Goal: Information Seeking & Learning: Check status

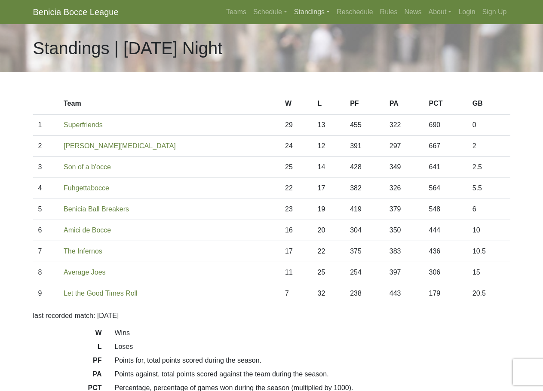
click at [319, 12] on link "Standings" at bounding box center [312, 11] width 43 height 17
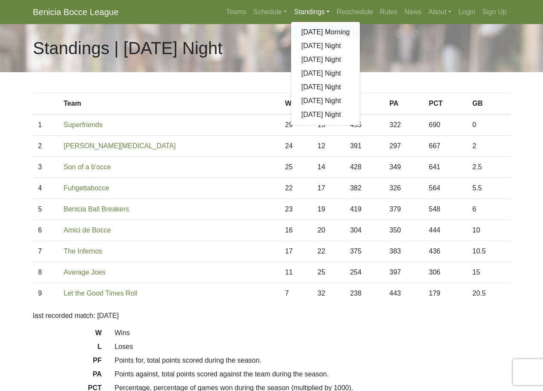
click at [316, 31] on link "[DATE] Morning" at bounding box center [325, 32] width 69 height 14
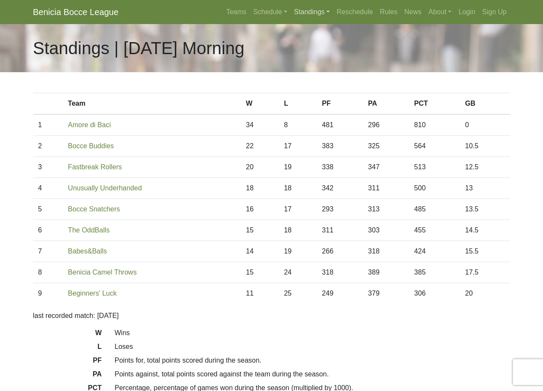
click at [328, 13] on link "Standings" at bounding box center [312, 11] width 43 height 17
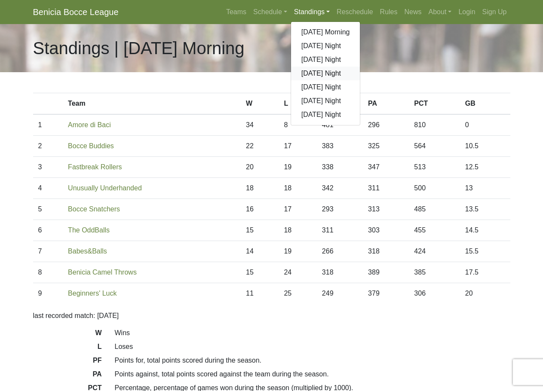
click at [317, 73] on link "[DATE] Night" at bounding box center [325, 74] width 69 height 14
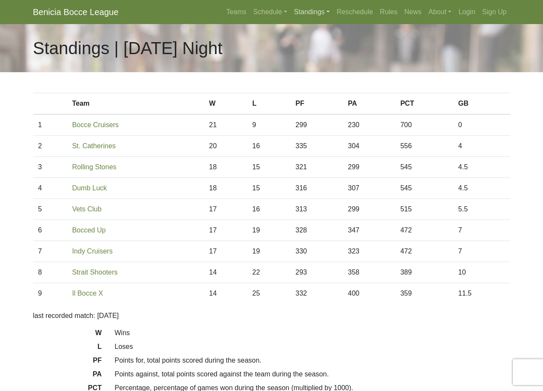
click at [325, 14] on link "Standings" at bounding box center [312, 11] width 43 height 17
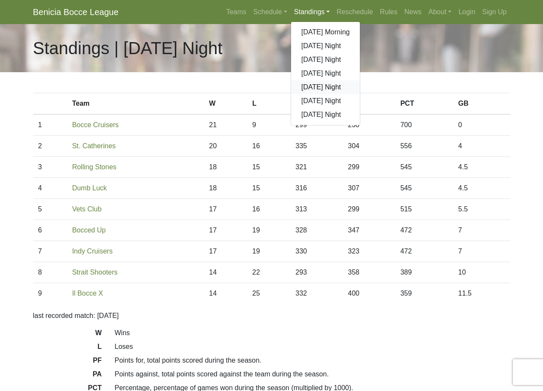
click at [313, 83] on link "[DATE] Night" at bounding box center [325, 87] width 69 height 14
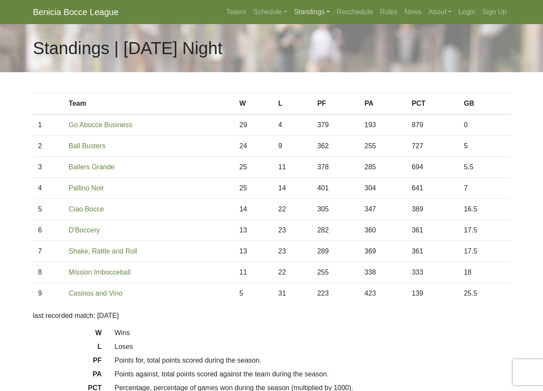
click at [328, 11] on link "Standings" at bounding box center [312, 11] width 43 height 17
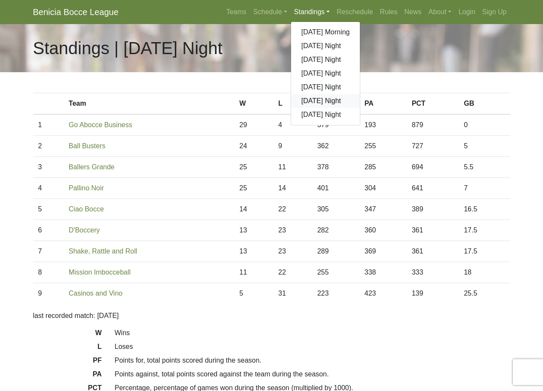
click at [315, 102] on link "[DATE] Night" at bounding box center [325, 101] width 69 height 14
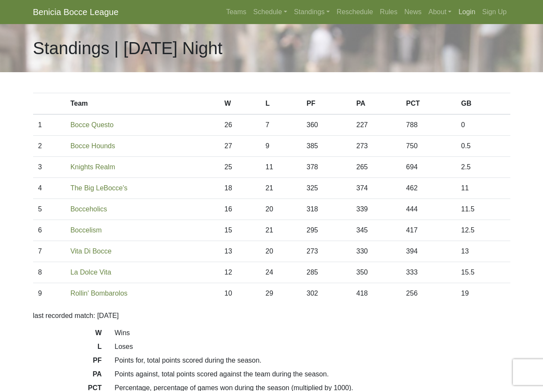
click at [465, 12] on link "Login" at bounding box center [467, 11] width 24 height 17
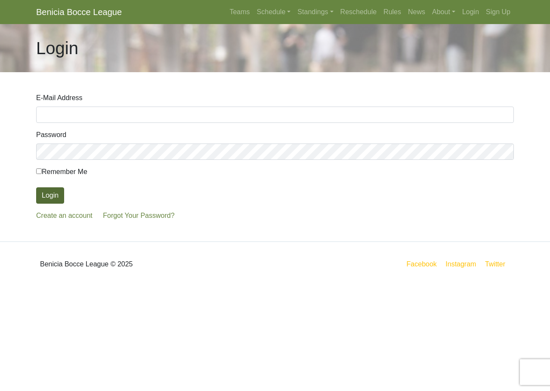
type input "jeffbennett@gmail.com"
click at [51, 194] on button "Login" at bounding box center [50, 196] width 28 height 16
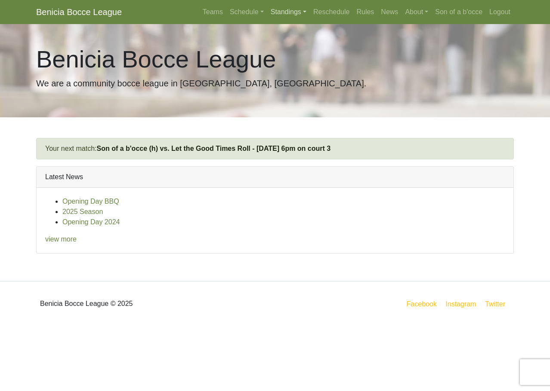
click at [286, 13] on link "Standings" at bounding box center [288, 11] width 43 height 17
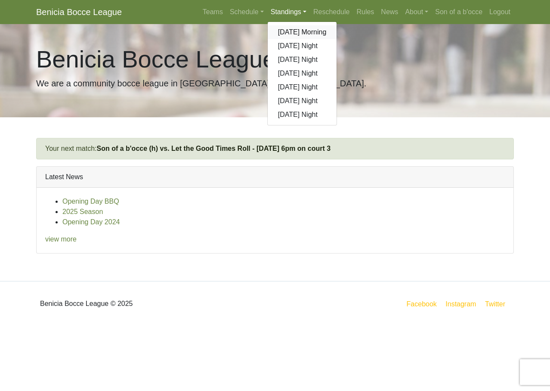
click at [290, 32] on link "[DATE] Morning" at bounding box center [302, 32] width 69 height 14
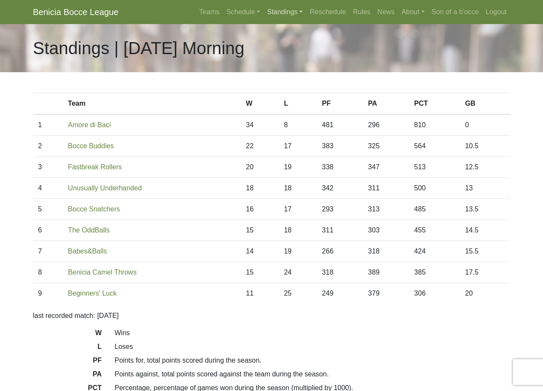
click at [288, 9] on link "Standings" at bounding box center [285, 11] width 43 height 17
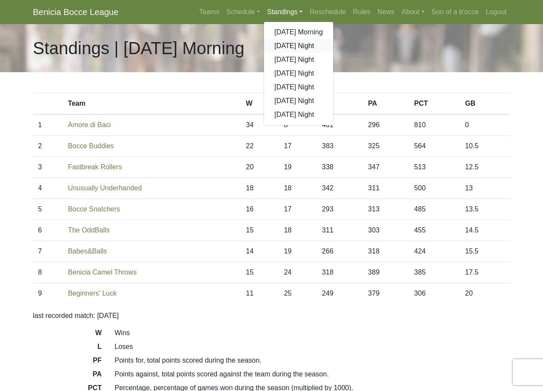
click at [288, 45] on link "[DATE] Night" at bounding box center [298, 46] width 69 height 14
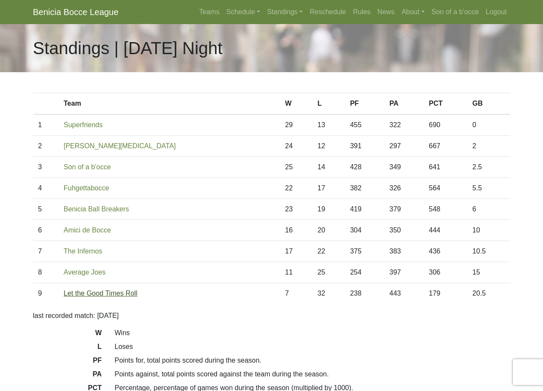
click at [107, 291] on link "Let the Good Times Roll" at bounding box center [101, 293] width 74 height 7
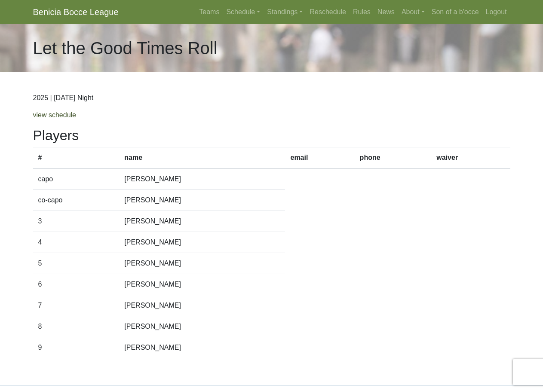
click at [65, 116] on link "view schedule" at bounding box center [54, 114] width 43 height 7
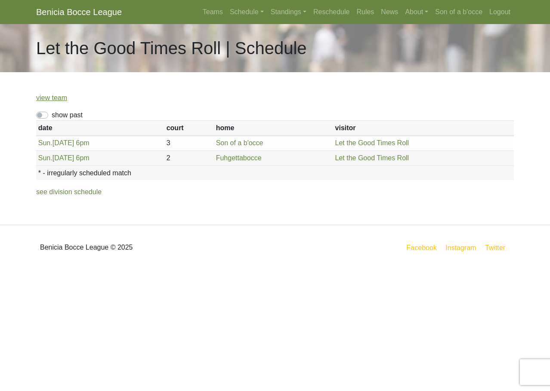
click at [52, 115] on label "show past" at bounding box center [67, 115] width 31 height 10
click at [52, 115] on input "show past" at bounding box center [55, 113] width 6 height 6
checkbox input "true"
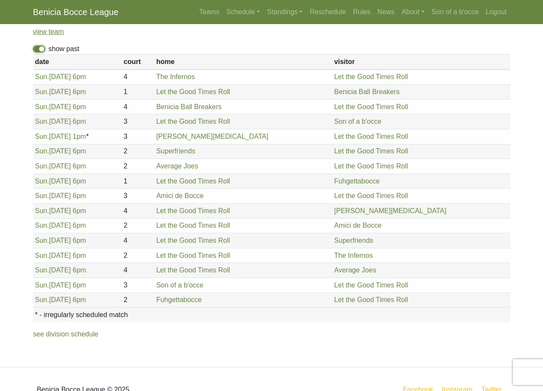
scroll to position [87, 0]
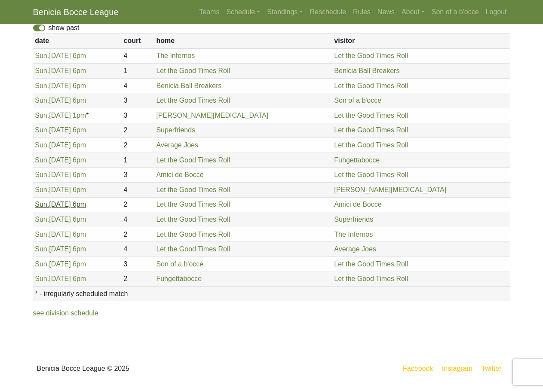
click at [69, 205] on link "Sun. 7/20, 6pm" at bounding box center [60, 204] width 51 height 7
click at [69, 219] on link "Sun. 7/27, 6pm" at bounding box center [60, 219] width 51 height 7
click at [55, 231] on link "Sun. 8/3, 6pm" at bounding box center [60, 234] width 51 height 7
click at [63, 250] on link "Sun. 8/10, 6pm" at bounding box center [60, 249] width 51 height 7
click at [229, 12] on link "Schedule" at bounding box center [243, 11] width 41 height 17
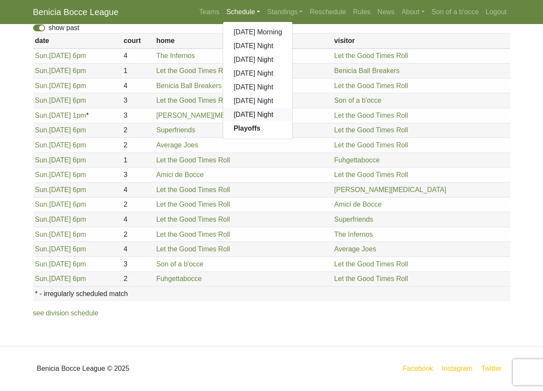
click at [244, 116] on link "[DATE] Night" at bounding box center [257, 115] width 69 height 14
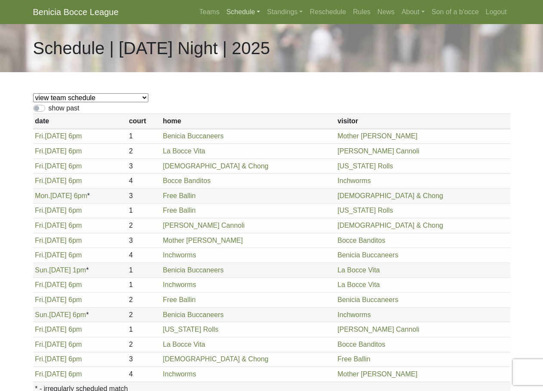
click at [249, 12] on link "Schedule" at bounding box center [243, 11] width 41 height 17
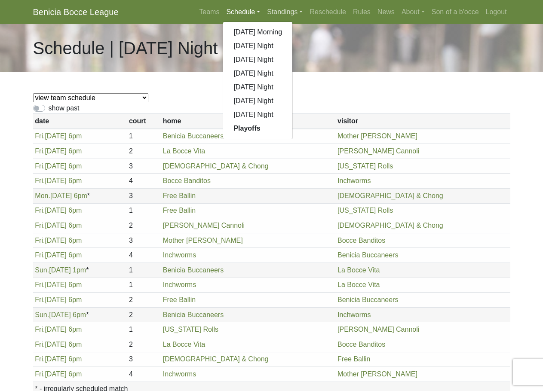
click at [283, 11] on link "Standings" at bounding box center [285, 11] width 43 height 17
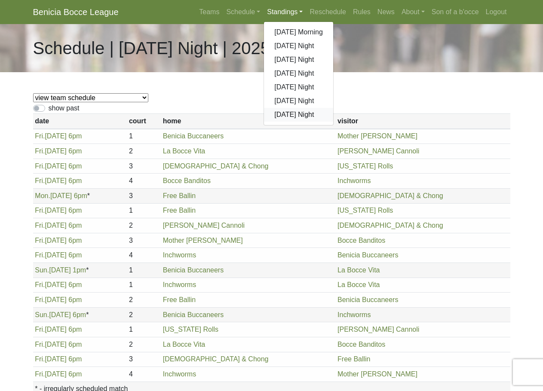
click at [284, 112] on link "[DATE] Night" at bounding box center [298, 115] width 69 height 14
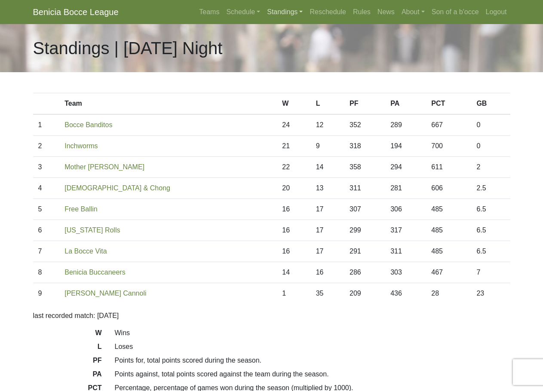
click at [276, 9] on link "Standings" at bounding box center [285, 11] width 43 height 17
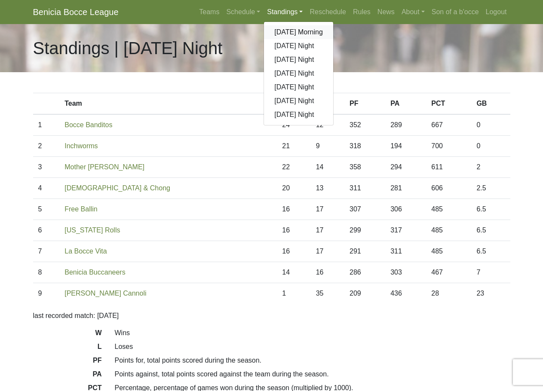
click at [285, 30] on link "[DATE] Morning" at bounding box center [298, 32] width 69 height 14
